Goal: Transaction & Acquisition: Purchase product/service

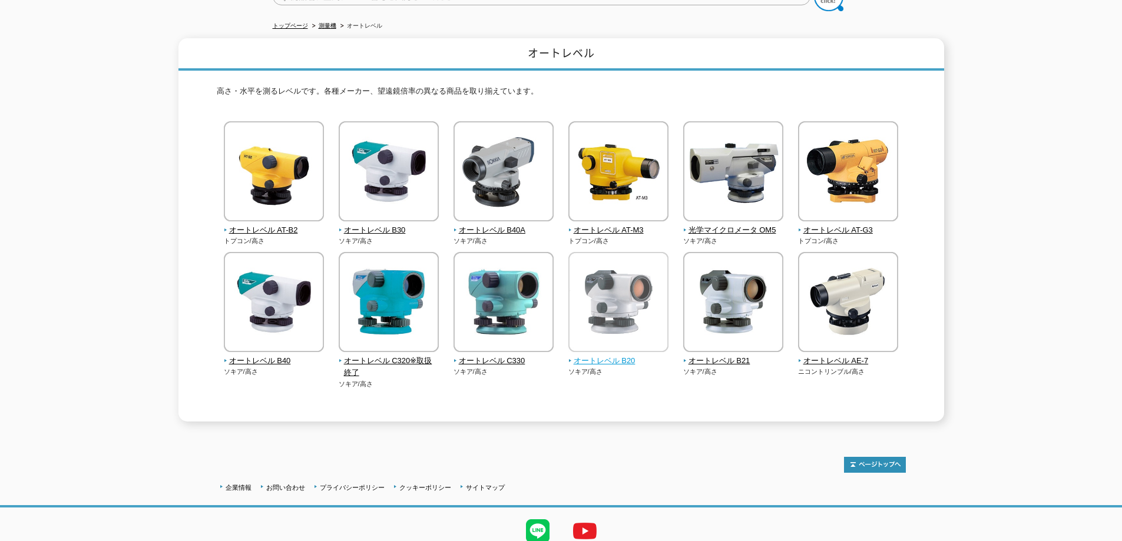
click at [604, 355] on span "オートレベル B20" at bounding box center [618, 361] width 101 height 12
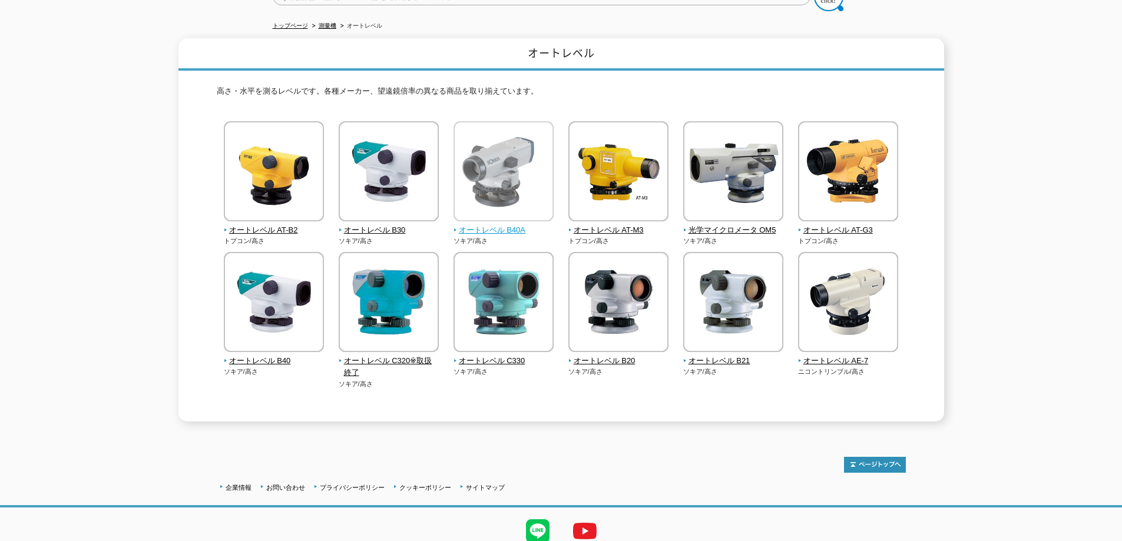
click at [502, 224] on span "オートレベル B40A" at bounding box center [503, 230] width 101 height 12
click at [386, 399] on div "オートレベル AT-B2 トプコン/高さ" at bounding box center [561, 266] width 689 height 291
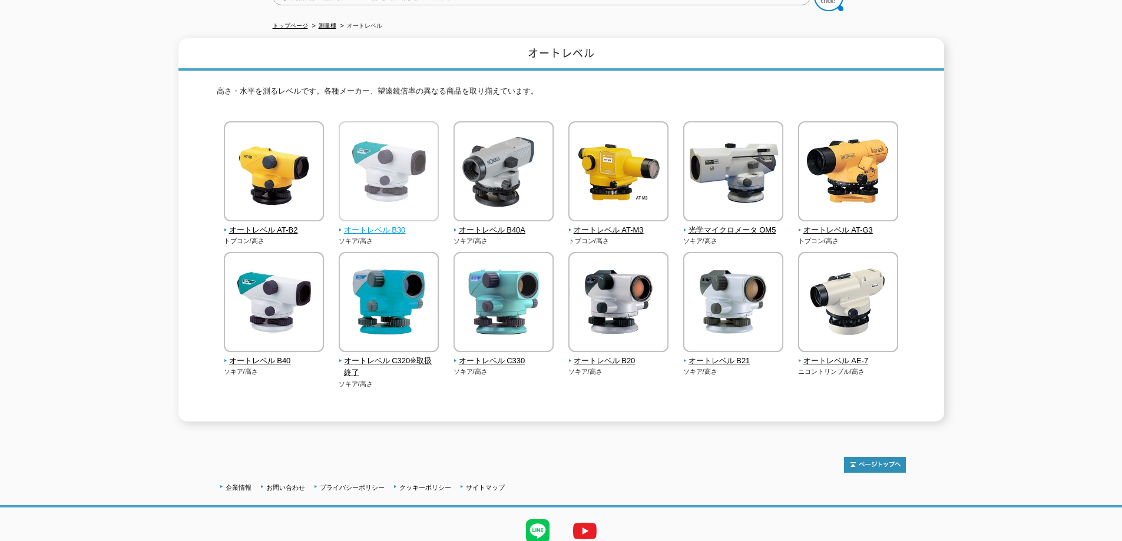
click at [376, 224] on span "オートレベル B30" at bounding box center [389, 230] width 101 height 12
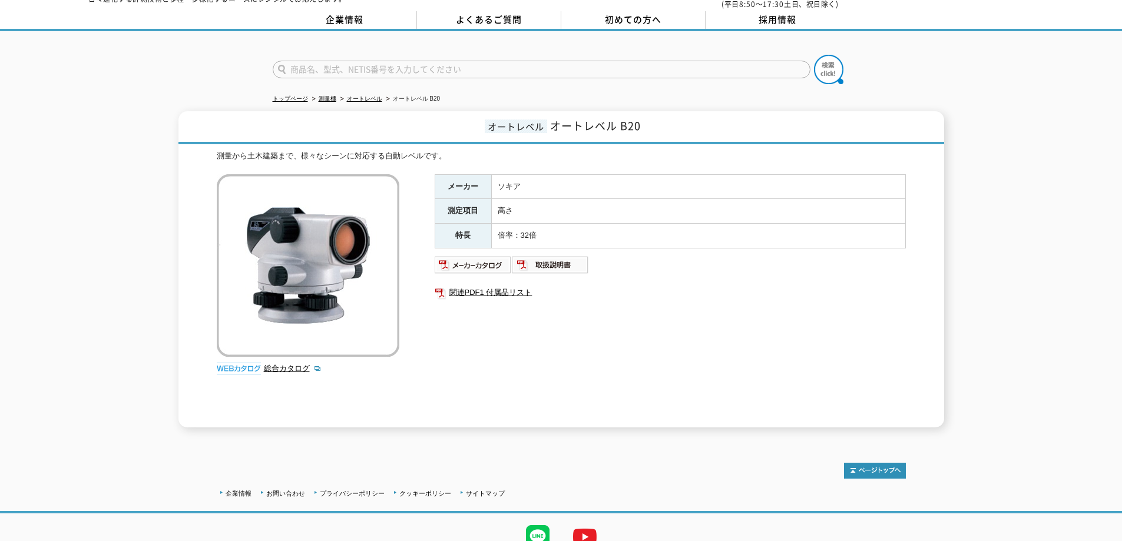
scroll to position [91, 0]
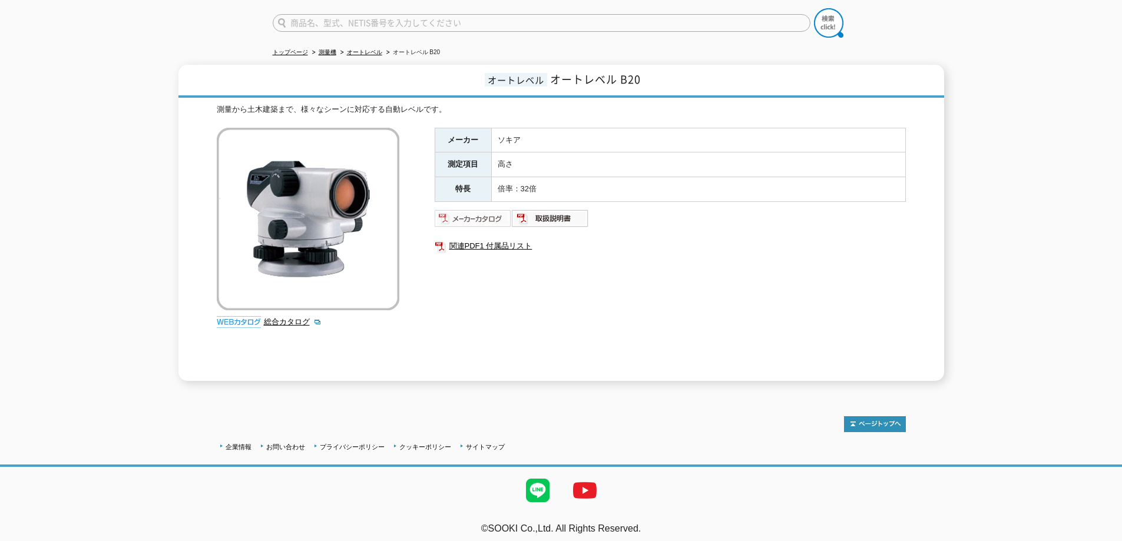
click at [485, 216] on img at bounding box center [473, 218] width 77 height 19
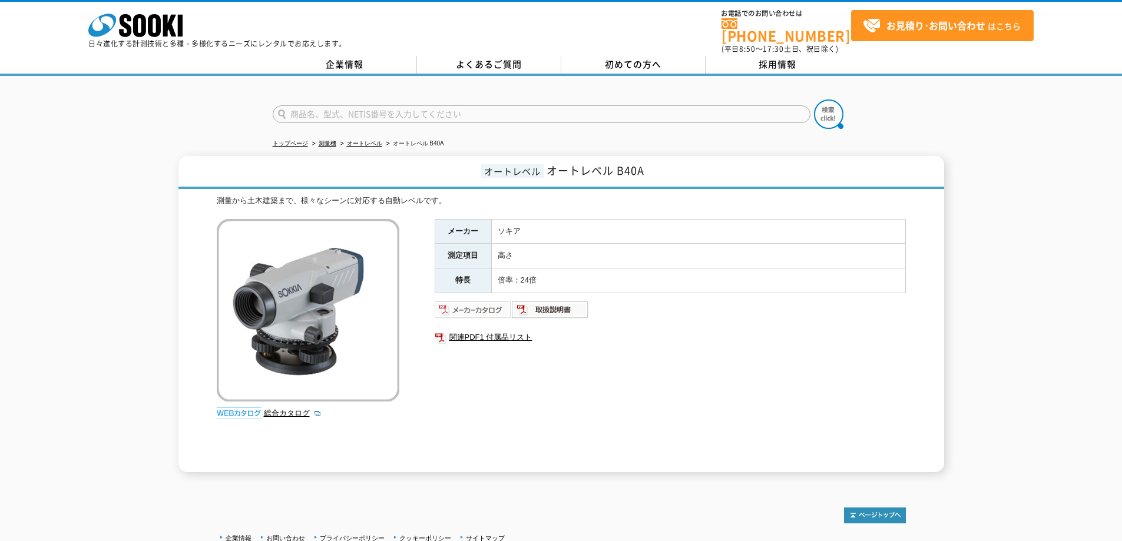
click at [502, 307] on img at bounding box center [473, 309] width 77 height 19
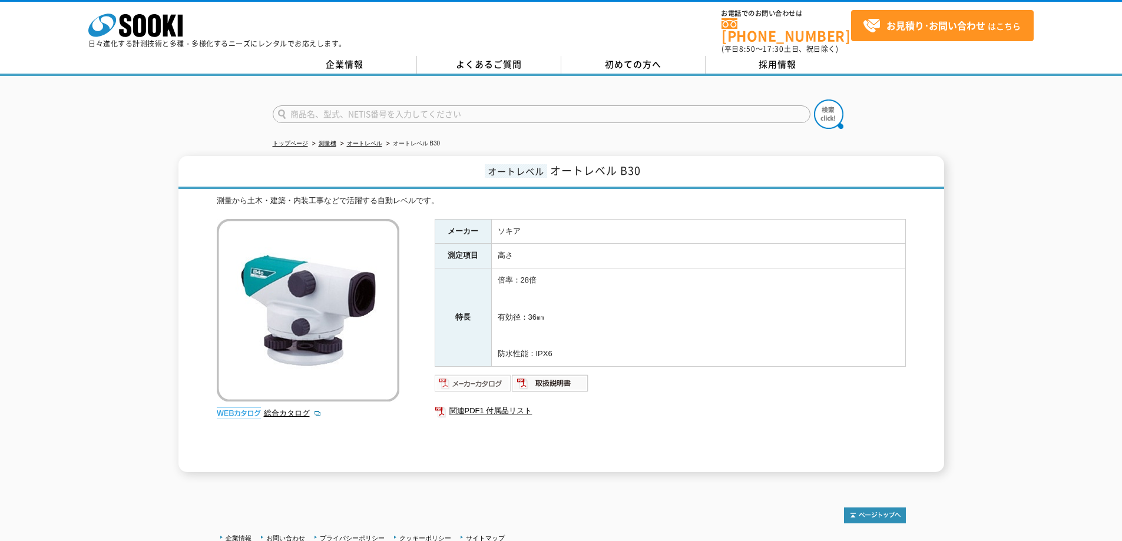
click at [476, 374] on img at bounding box center [473, 383] width 77 height 19
